Goal: Information Seeking & Learning: Find specific fact

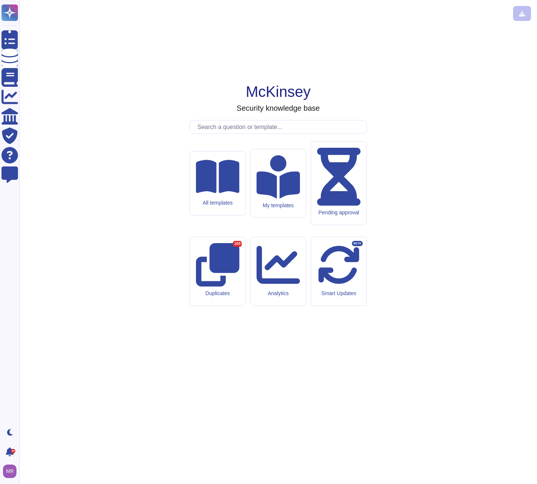
click at [245, 134] on input "text" at bounding box center [280, 126] width 173 height 13
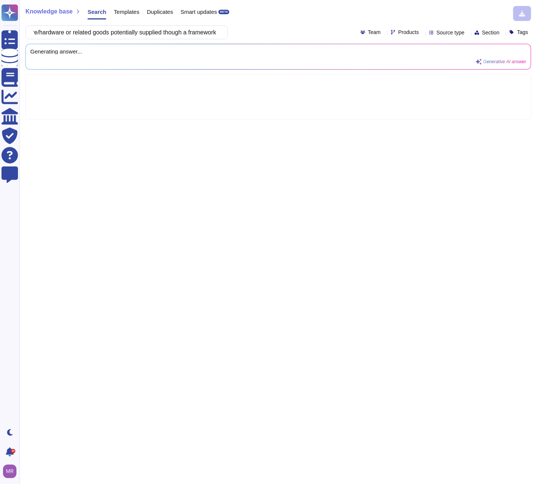
scroll to position [0, 158]
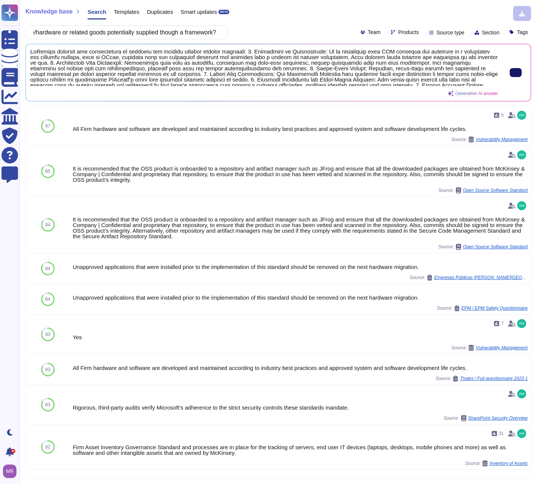
type input "How does mcKinsey verify the authenticity of software/hardware or related goods…"
click at [516, 73] on icon at bounding box center [516, 73] width 0 height 0
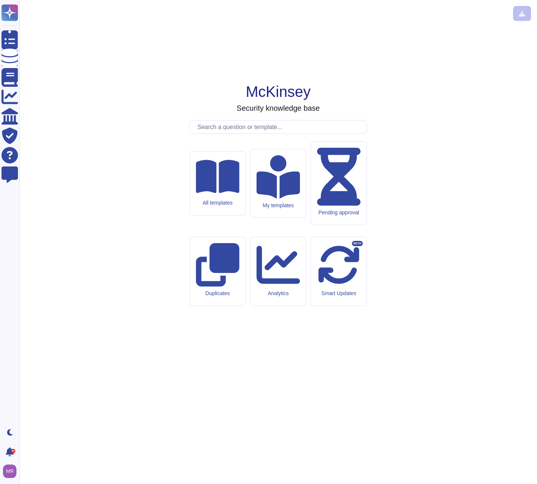
click at [240, 134] on input "text" at bounding box center [280, 126] width 173 height 13
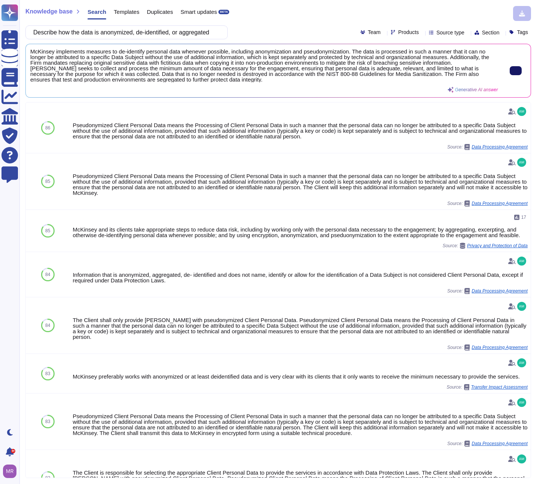
click at [152, 28] on input "Describe how the data is anonymized, de-identified, or aggregated" at bounding box center [125, 32] width 190 height 13
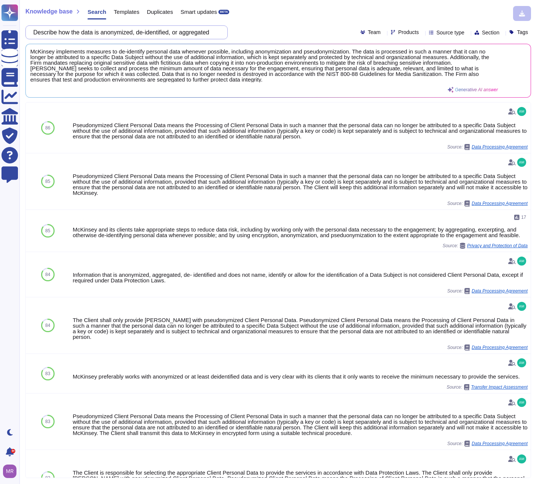
paste input "What data element or combination of data elements can Intuit use to help your c…"
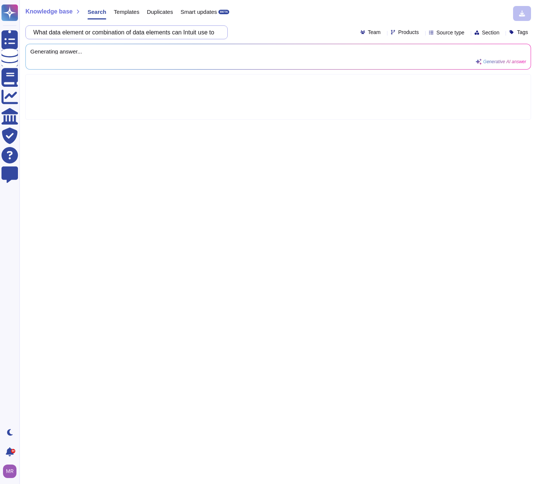
scroll to position [0, 160]
click at [45, 33] on input "What data element or combination of data elements can Intuit use to help your c…" at bounding box center [125, 32] width 190 height 13
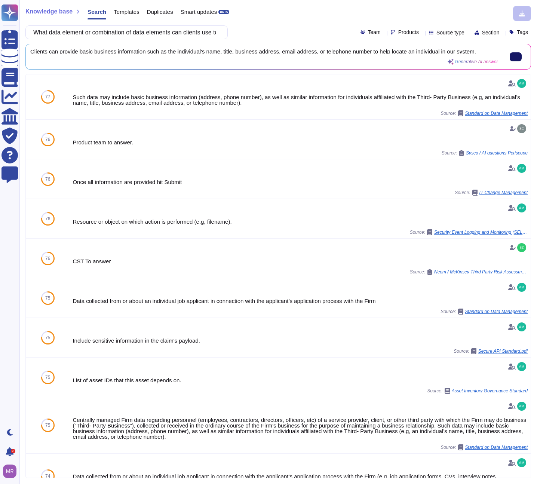
click at [174, 36] on input "What data element or combination of data elements can clients use to help your …" at bounding box center [125, 32] width 190 height 13
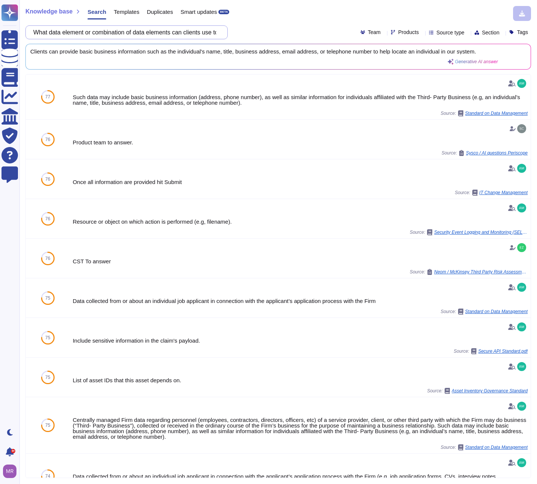
paste input "Do you have a DELETE API"
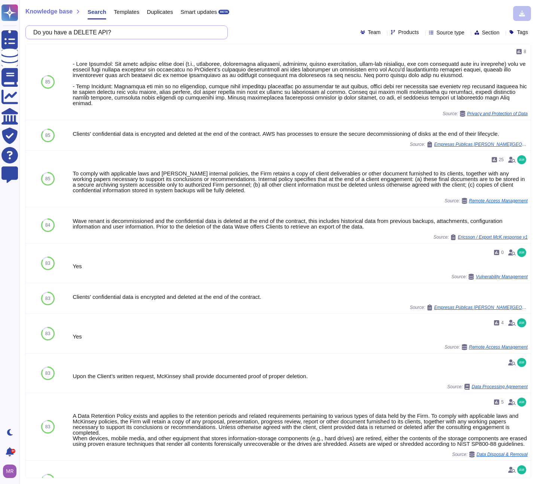
click at [128, 33] on input "Do you have a DELETE API?" at bounding box center [125, 32] width 190 height 13
paste input "escribe how the breach will be reported -Methods of notification you plan to ut…"
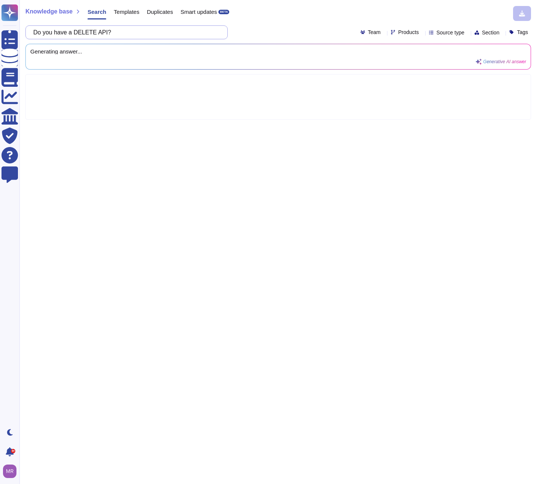
scroll to position [0, 372]
type input "Describe how the breach will be reported -Methods of notification you plan to u…"
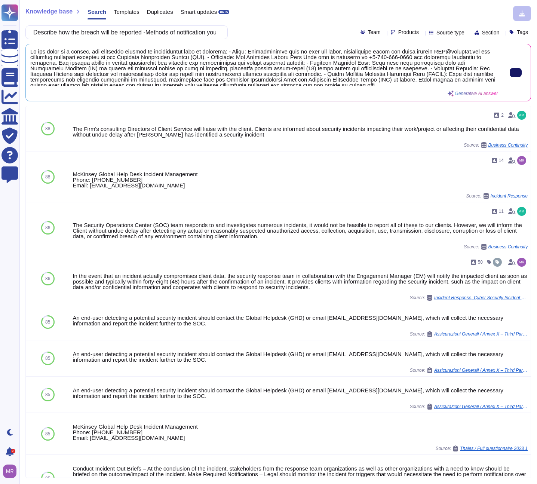
click at [516, 73] on icon at bounding box center [516, 73] width 0 height 0
